Goal: Task Accomplishment & Management: Manage account settings

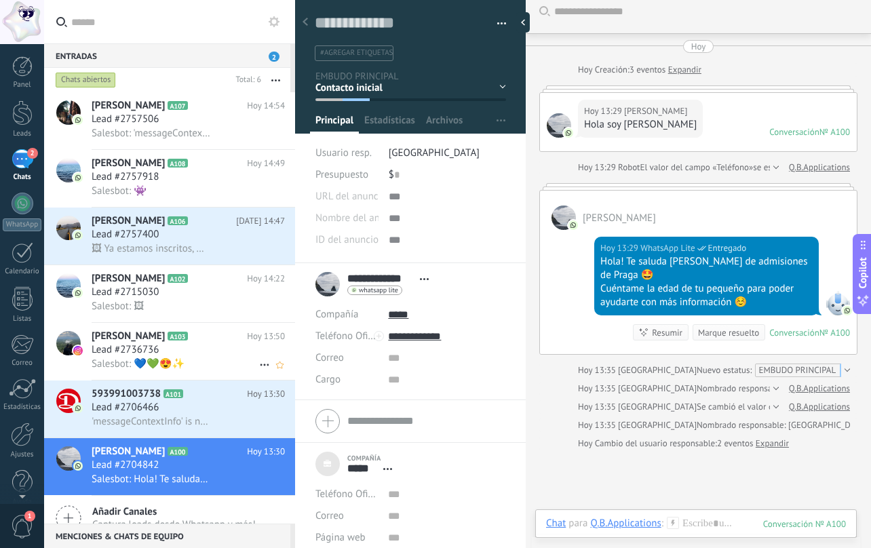
scroll to position [21, 0]
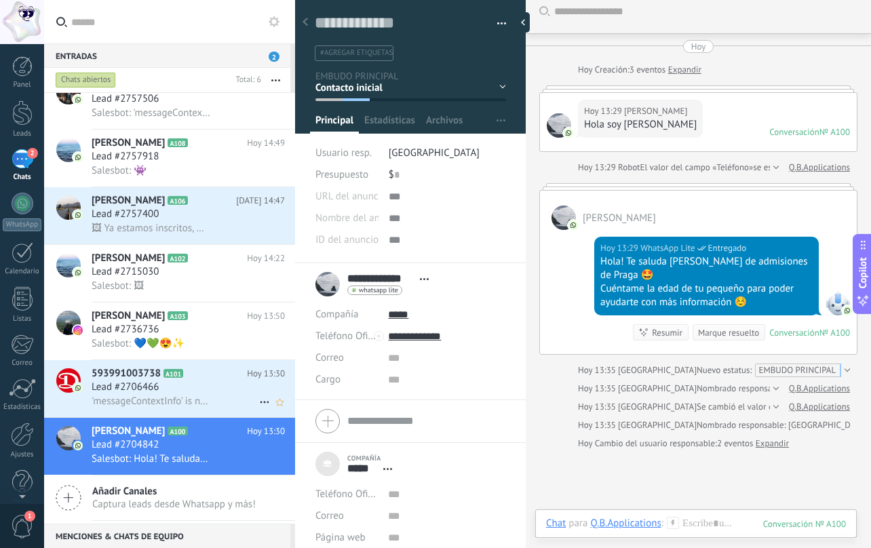
click at [141, 406] on span "'messageContextInfo' is not yet supported. Use your device to view this message." at bounding box center [151, 401] width 119 height 13
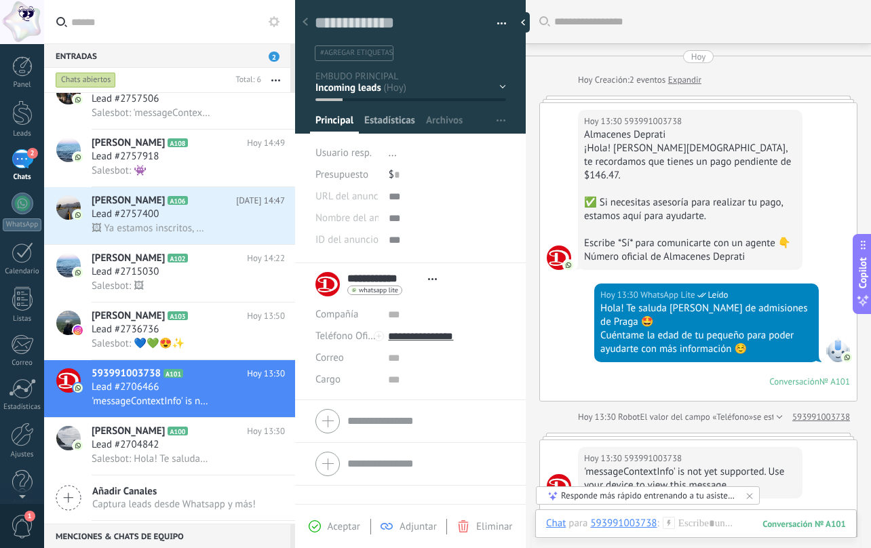
click at [402, 123] on span "Estadísticas" at bounding box center [389, 124] width 51 height 20
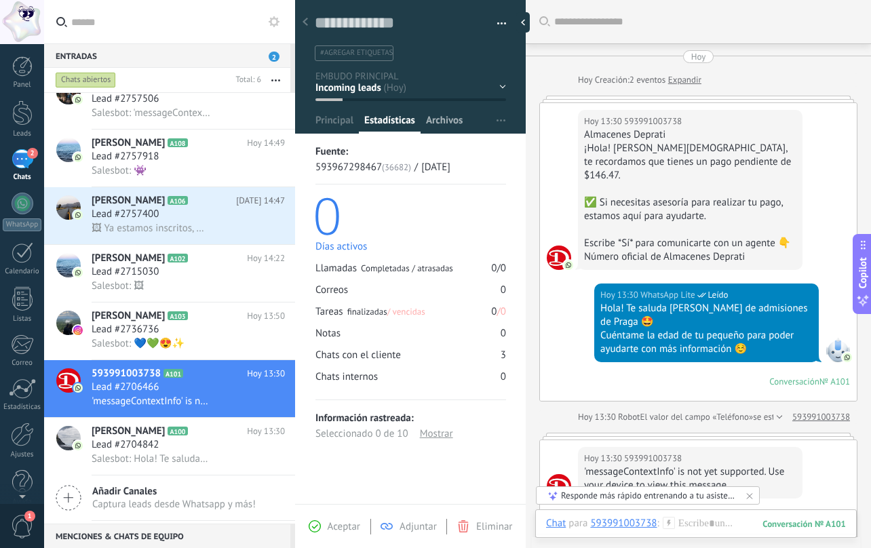
click at [437, 120] on span "Archivos" at bounding box center [444, 124] width 37 height 20
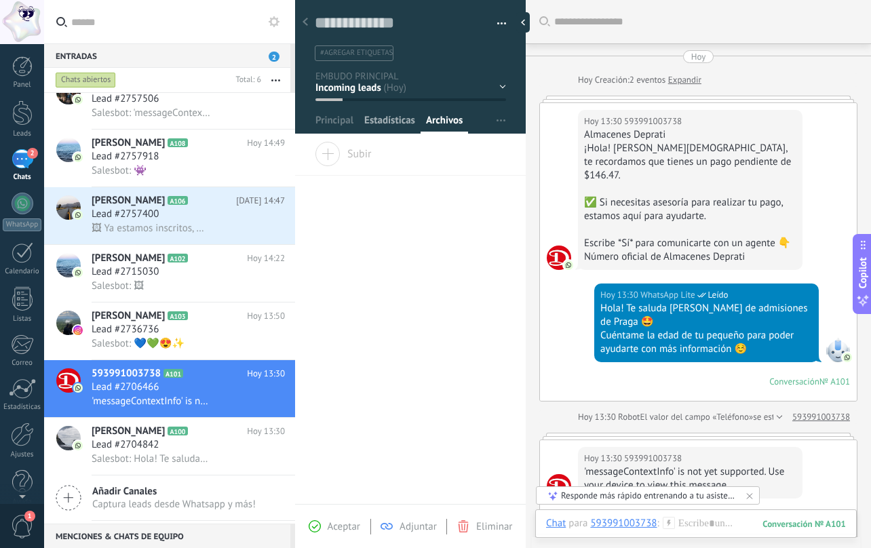
click at [389, 122] on span "Estadísticas" at bounding box center [389, 124] width 51 height 20
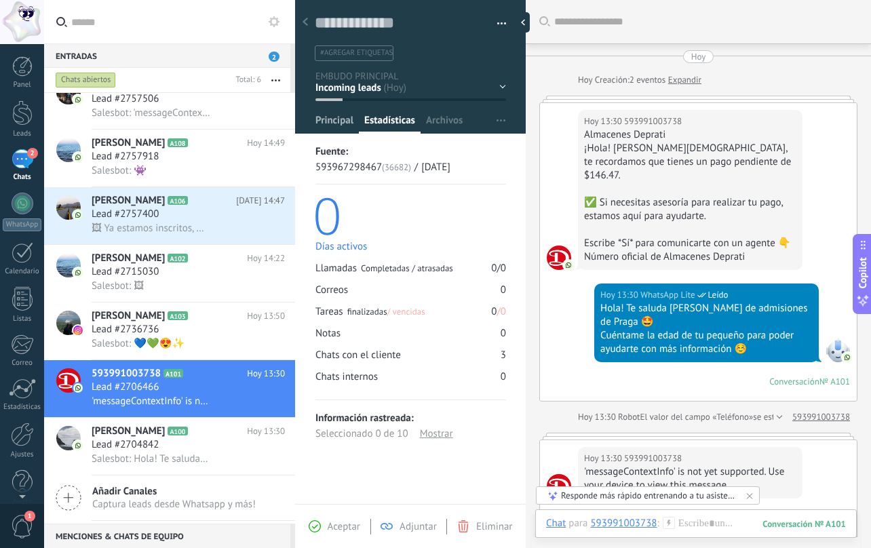
click at [324, 121] on span "Principal" at bounding box center [335, 124] width 38 height 20
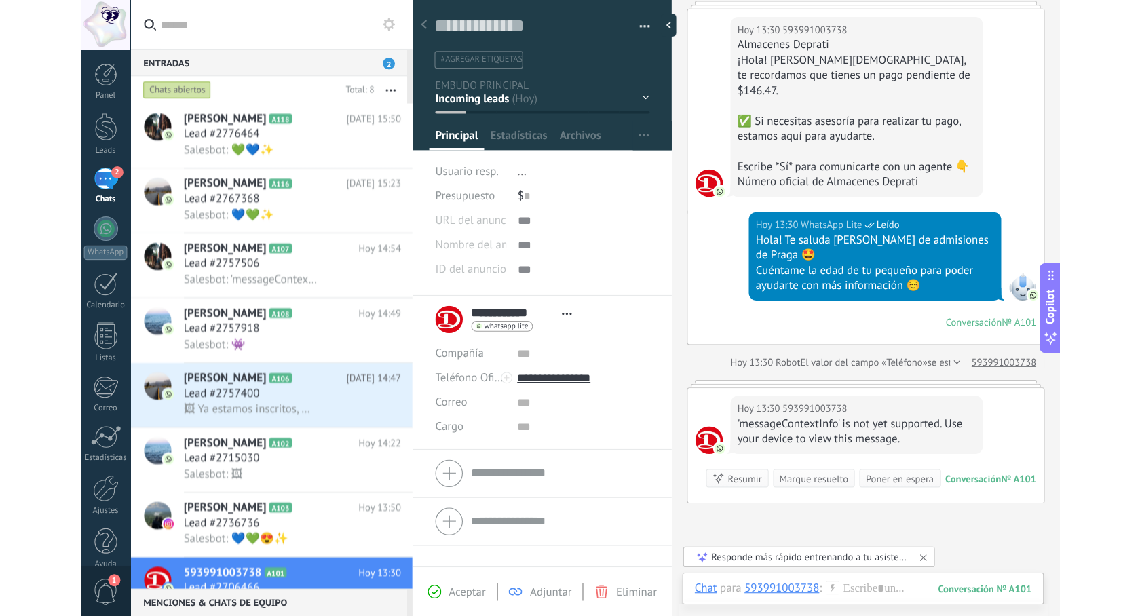
scroll to position [20, 0]
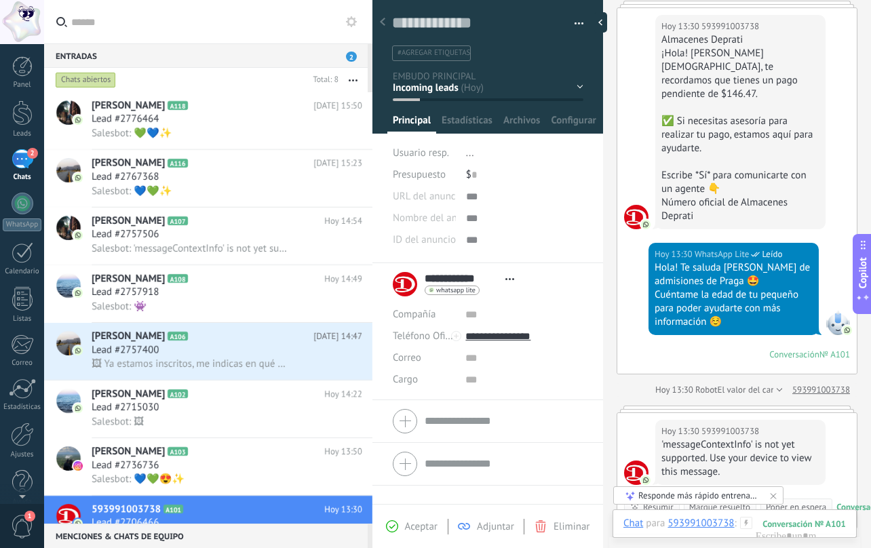
type textarea "**********"
